Goal: Transaction & Acquisition: Purchase product/service

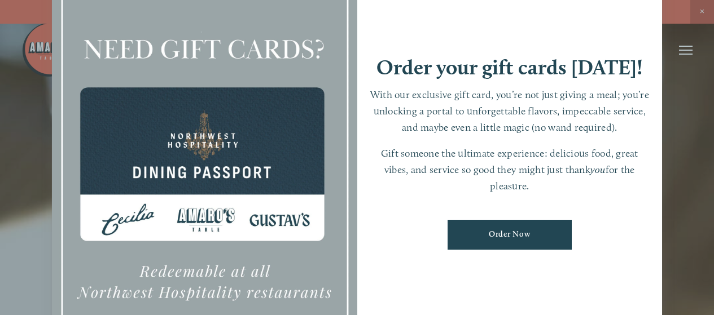
click at [683, 126] on div at bounding box center [357, 157] width 714 height 315
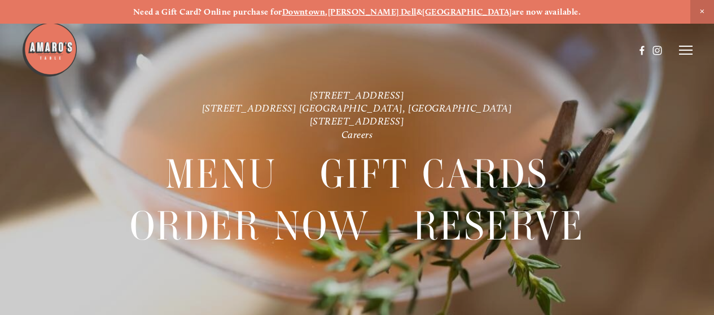
click at [685, 48] on icon at bounding box center [686, 50] width 14 height 10
click at [523, 52] on span "Order Now" at bounding box center [527, 50] width 40 height 10
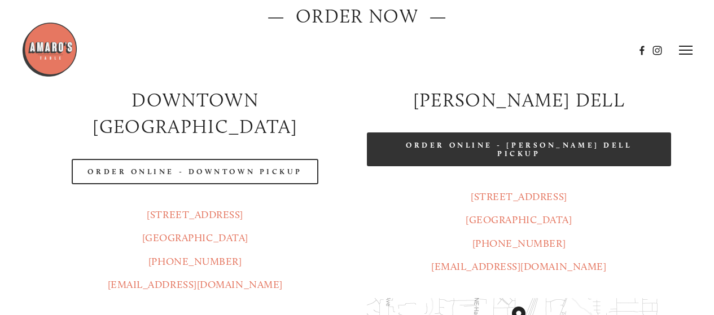
scroll to position [113, 0]
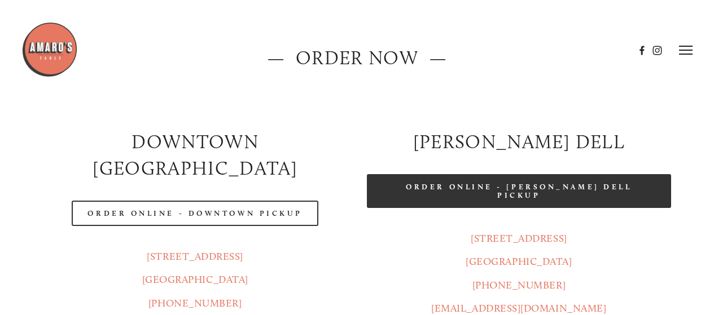
click at [484, 189] on link "Order Online - [PERSON_NAME] Dell Pickup" at bounding box center [519, 191] width 305 height 34
